Goal: Use online tool/utility

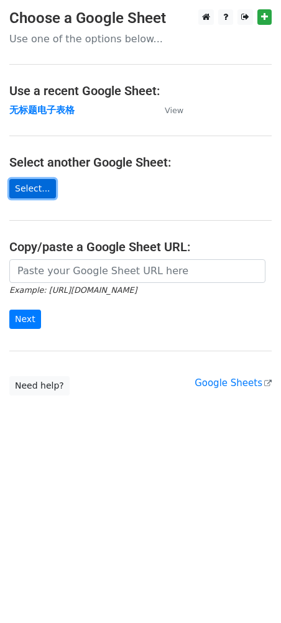
click at [39, 194] on link "Select..." at bounding box center [32, 188] width 47 height 19
click at [63, 103] on td "无标题电子表格" at bounding box center [80, 110] width 143 height 14
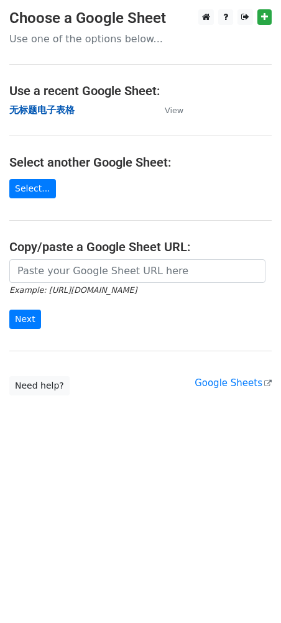
click at [61, 107] on strong "无标题电子表格" at bounding box center [41, 110] width 65 height 11
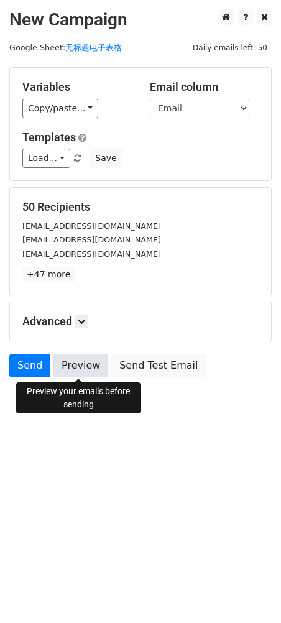
click at [88, 373] on link "Preview" at bounding box center [81, 366] width 55 height 24
